Goal: Navigation & Orientation: Find specific page/section

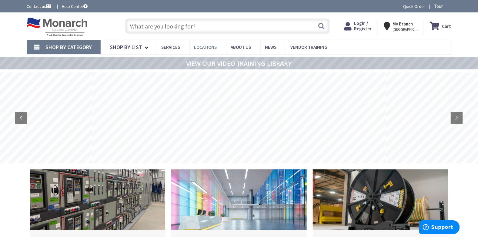
click at [204, 48] on span "Locations" at bounding box center [205, 47] width 23 height 6
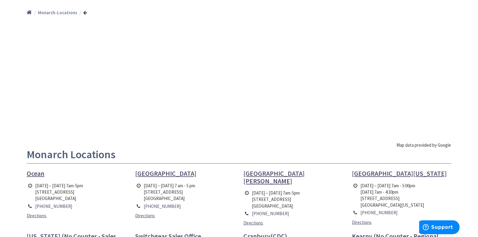
scroll to position [121, 0]
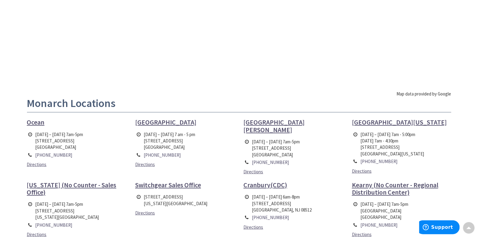
click at [166, 123] on span "Monroe Township" at bounding box center [165, 122] width 61 height 8
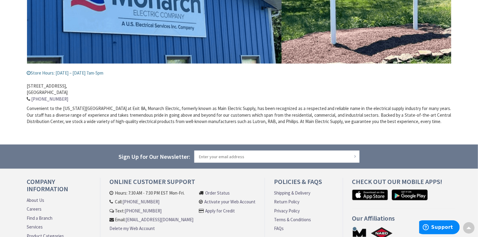
scroll to position [226, 0]
